Goal: Information Seeking & Learning: Learn about a topic

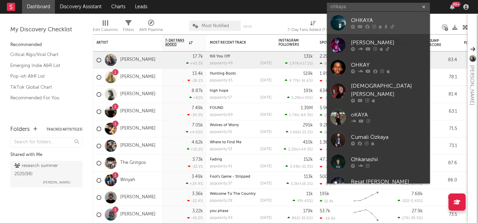
type input "ohkaya"
click at [358, 18] on div "OHKAYA" at bounding box center [389, 20] width 76 height 8
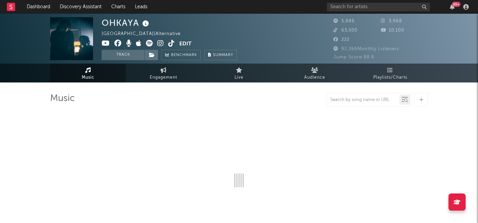
select select "6m"
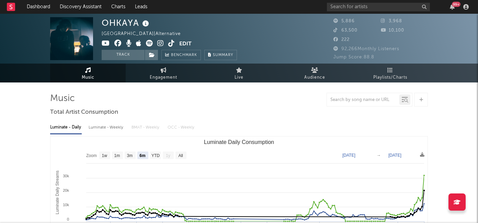
click at [160, 45] on icon at bounding box center [160, 43] width 7 height 7
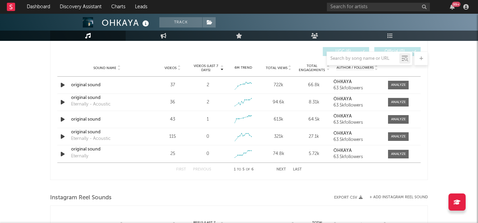
scroll to position [485, 0]
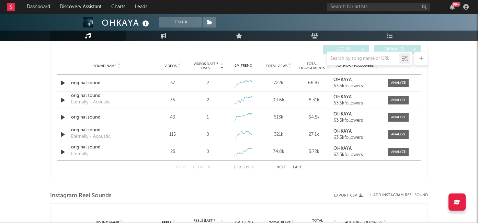
click at [209, 66] on span "Videos (last 7 days)" at bounding box center [206, 66] width 28 height 8
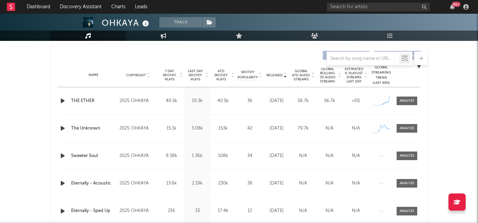
scroll to position [267, 0]
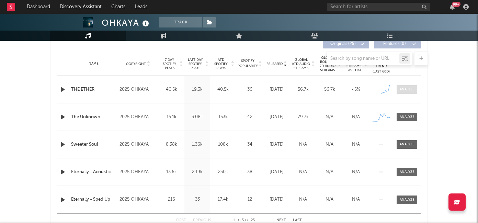
click at [410, 90] on div at bounding box center [407, 89] width 15 height 5
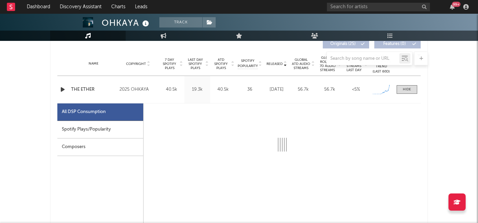
select select "1w"
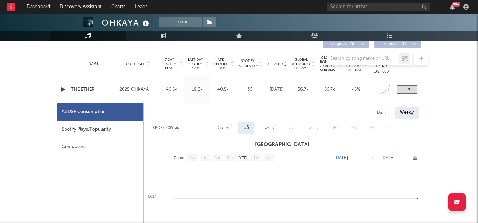
click at [122, 131] on div "Spotify Plays/Popularity" at bounding box center [100, 130] width 86 height 18
select select "1w"
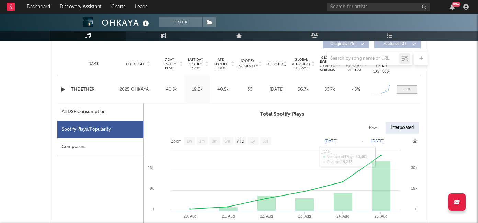
click at [400, 88] on span at bounding box center [406, 89] width 21 height 9
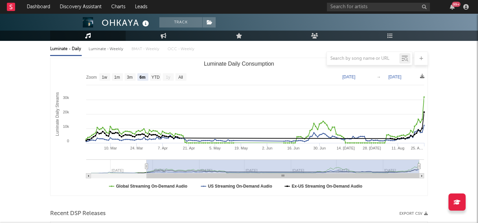
scroll to position [0, 0]
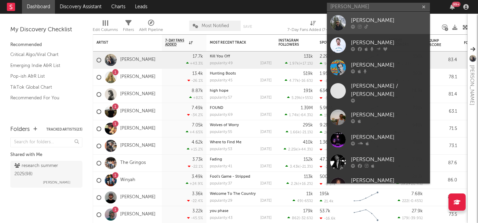
type input "luke rob"
click at [357, 17] on div "Luke Rob" at bounding box center [389, 20] width 76 height 8
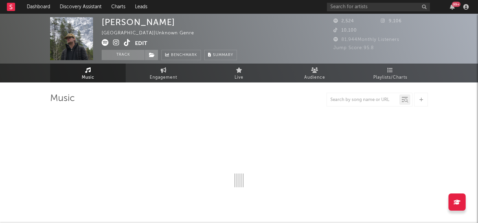
select select "6m"
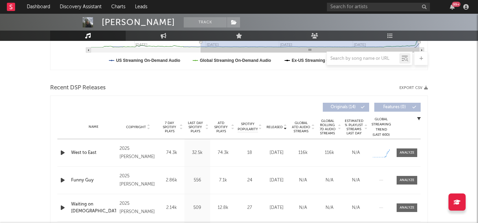
scroll to position [232, 0]
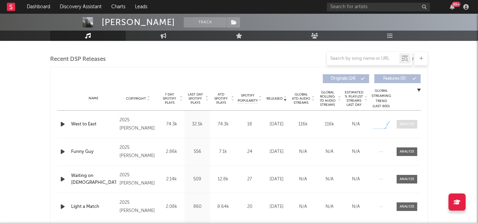
click at [403, 126] on div at bounding box center [407, 124] width 15 height 5
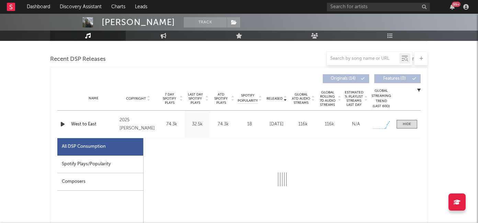
select select "1w"
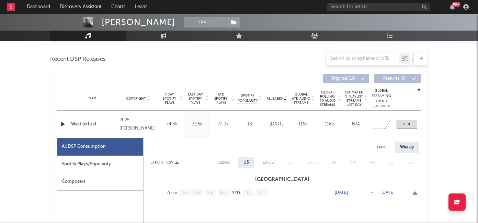
click at [99, 160] on div "Spotify Plays/Popularity" at bounding box center [100, 165] width 86 height 18
select select "1w"
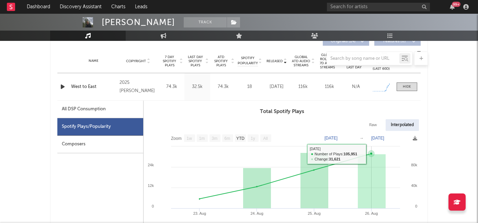
scroll to position [274, 0]
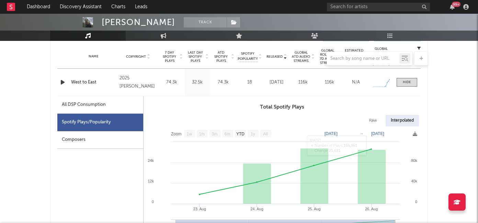
click at [399, 88] on div "Name West to East Copyright 2025 Luke Rob Label Luke Rob Album Names West to Ea…" at bounding box center [238, 82] width 363 height 27
click at [403, 81] on div at bounding box center [407, 82] width 8 height 5
